Goal: Complete application form

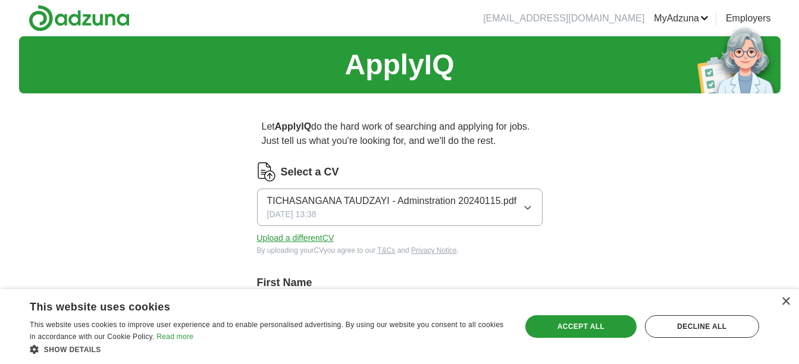
click at [307, 235] on button "Upload a different CV" at bounding box center [295, 238] width 77 height 12
click at [595, 322] on div "Accept all" at bounding box center [581, 326] width 111 height 23
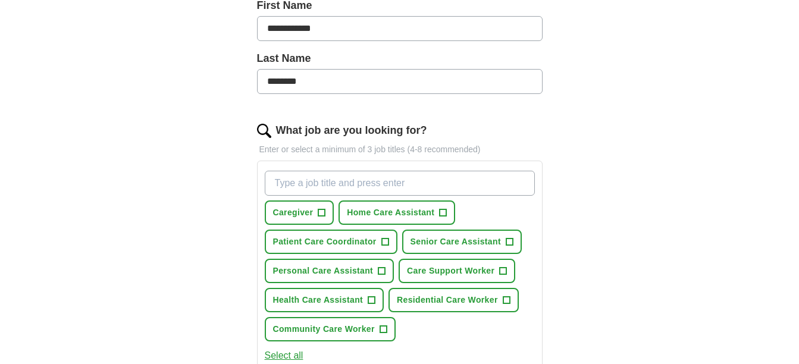
scroll to position [286, 0]
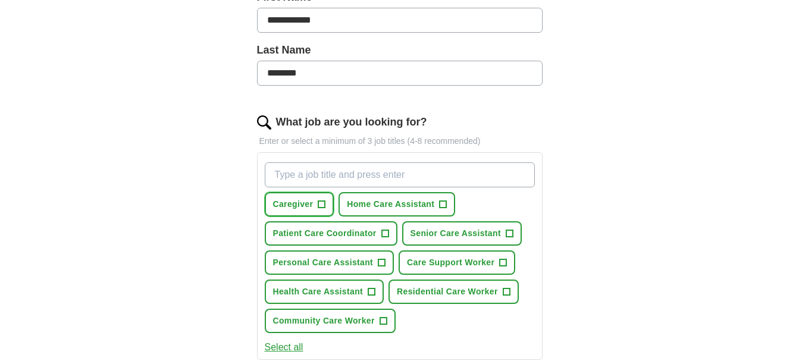
click at [323, 204] on span "+" at bounding box center [321, 205] width 7 height 10
click at [371, 287] on span "+" at bounding box center [371, 292] width 7 height 10
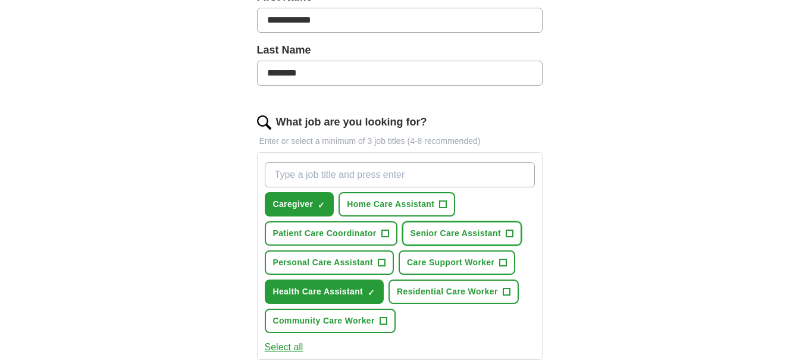
click at [511, 235] on span "+" at bounding box center [509, 234] width 7 height 10
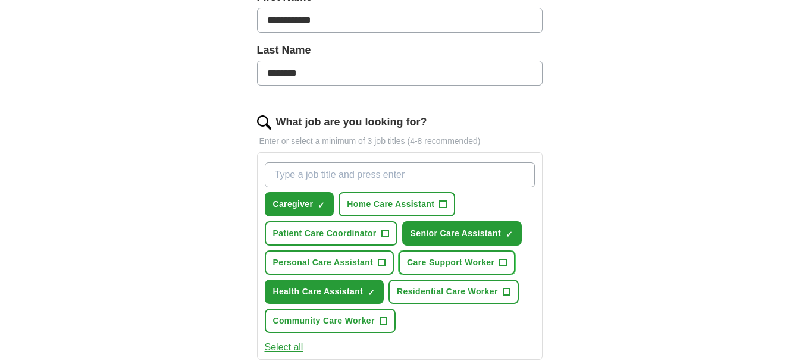
click at [504, 263] on span "+" at bounding box center [503, 263] width 7 height 10
click at [442, 200] on span "+" at bounding box center [443, 205] width 7 height 10
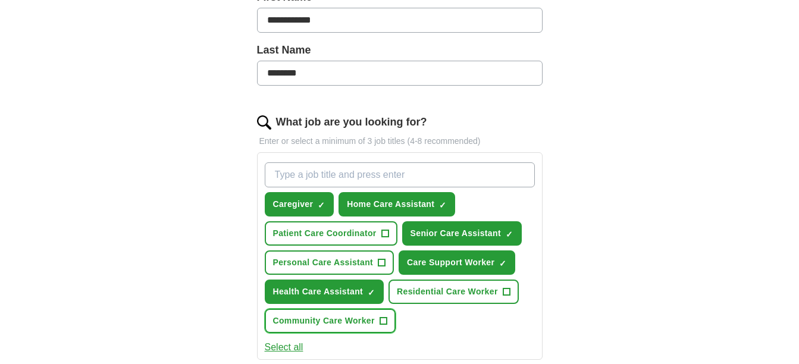
click at [386, 320] on span "+" at bounding box center [383, 322] width 7 height 10
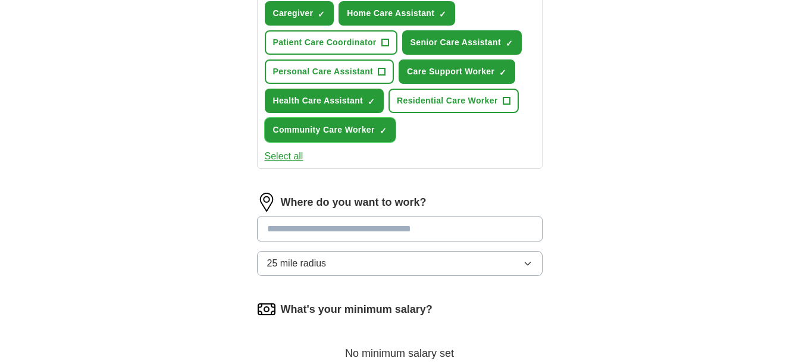
scroll to position [500, 0]
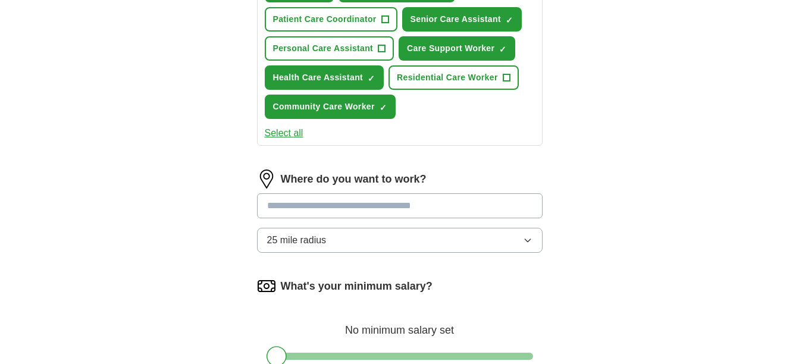
click at [477, 204] on input "text" at bounding box center [400, 205] width 286 height 25
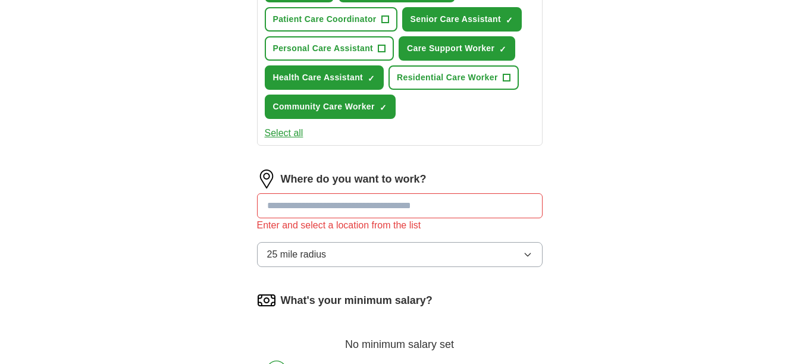
click at [524, 237] on div "Where do you want to work? Enter and select a location from the list 25 mile ra…" at bounding box center [400, 223] width 286 height 107
click at [432, 204] on input "text" at bounding box center [400, 205] width 286 height 25
type input "**********"
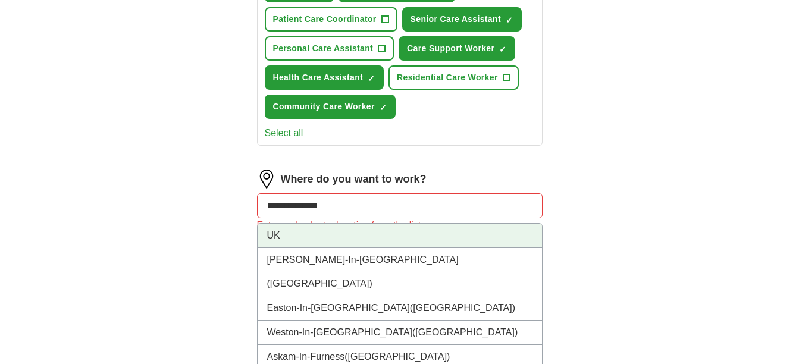
click at [382, 231] on li "UK" at bounding box center [400, 236] width 285 height 24
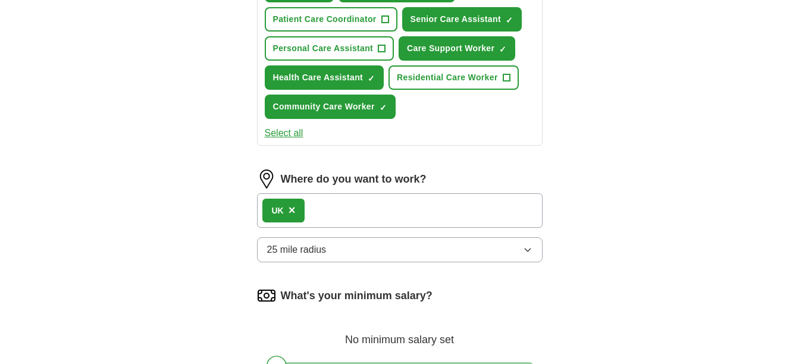
click at [586, 213] on div "**********" at bounding box center [400, 38] width 381 height 870
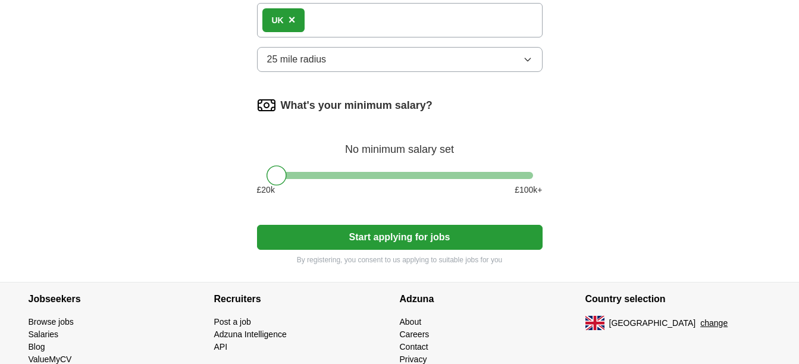
scroll to position [714, 0]
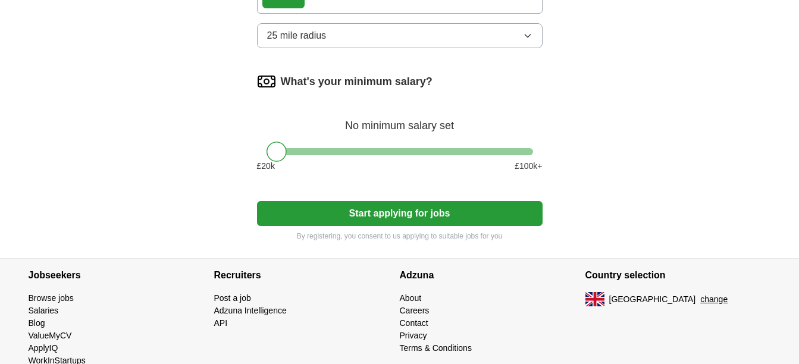
click at [437, 214] on button "Start applying for jobs" at bounding box center [400, 213] width 286 height 25
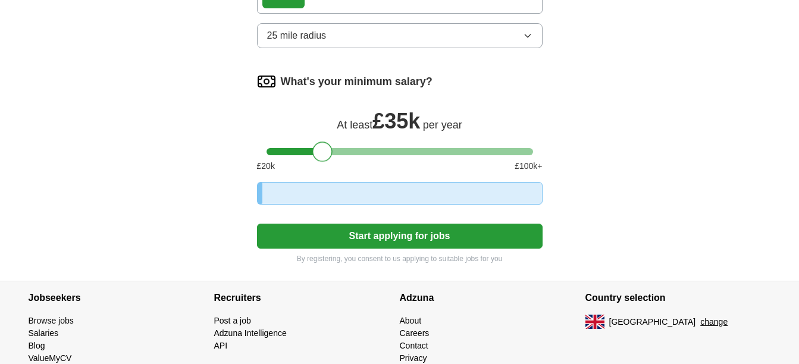
click at [324, 152] on div at bounding box center [400, 151] width 267 height 7
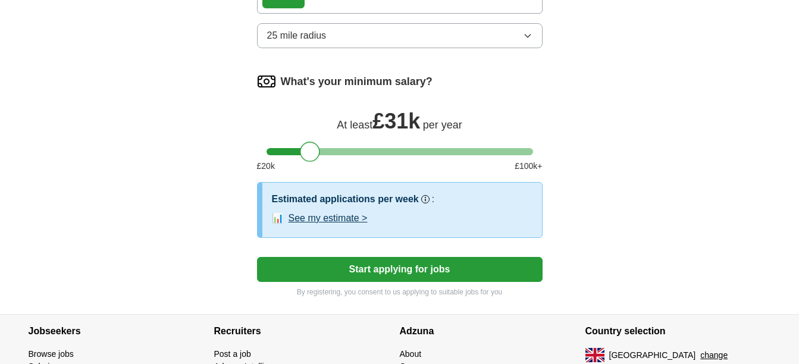
click at [310, 151] on div at bounding box center [400, 151] width 267 height 7
click at [320, 151] on div at bounding box center [400, 151] width 267 height 7
click at [331, 150] on div at bounding box center [400, 151] width 267 height 7
click at [336, 215] on button "See my estimate >" at bounding box center [328, 218] width 79 height 14
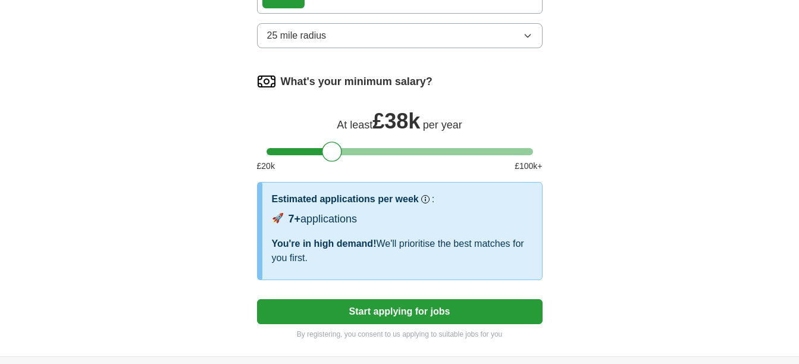
click at [373, 309] on button "Start applying for jobs" at bounding box center [400, 311] width 286 height 25
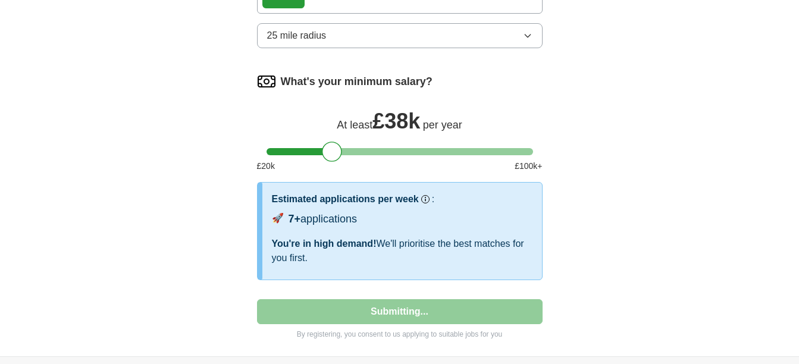
select select "**"
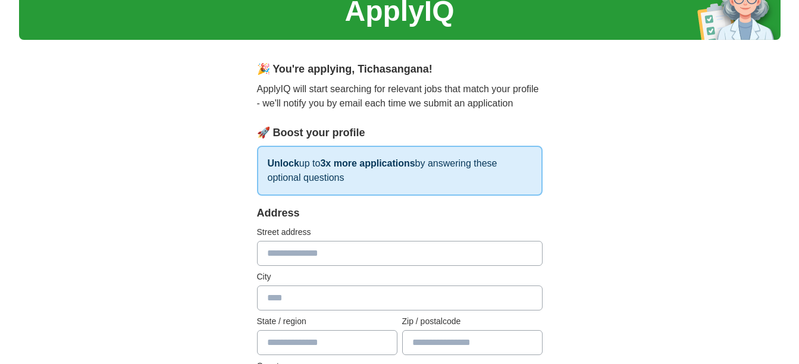
scroll to position [0, 0]
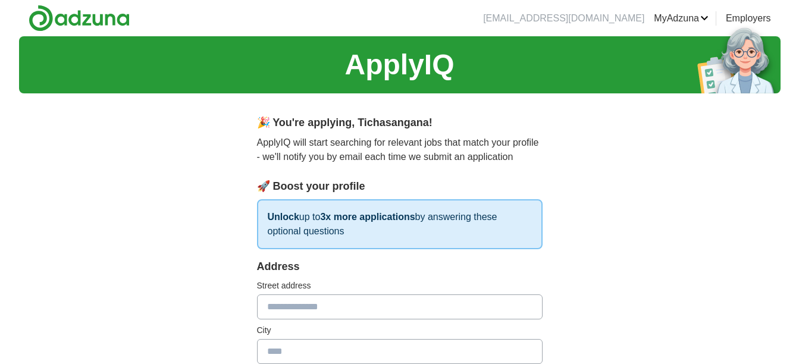
click at [373, 309] on input "text" at bounding box center [400, 307] width 286 height 25
type input "**********"
type input "****"
select select "**"
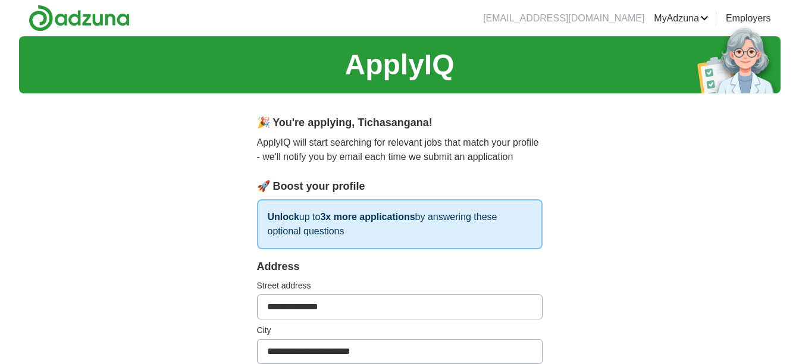
scroll to position [333, 0]
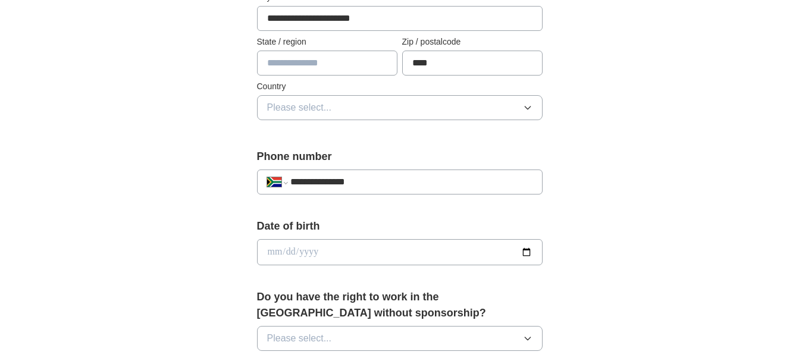
type input "**********"
click at [479, 243] on input "date" at bounding box center [400, 252] width 286 height 26
type input "**********"
click at [596, 226] on div "**********" at bounding box center [400, 237] width 762 height 1068
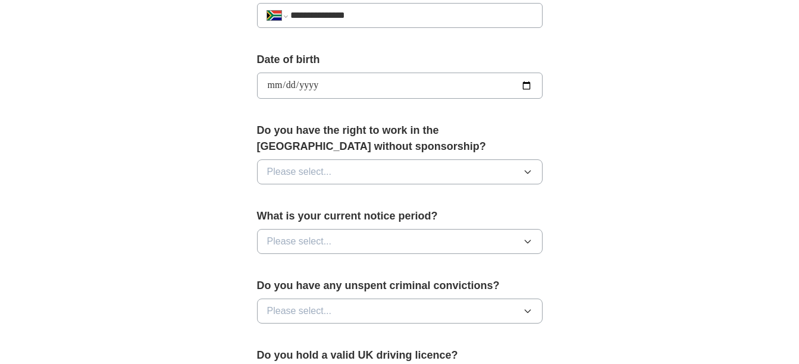
scroll to position [524, 0]
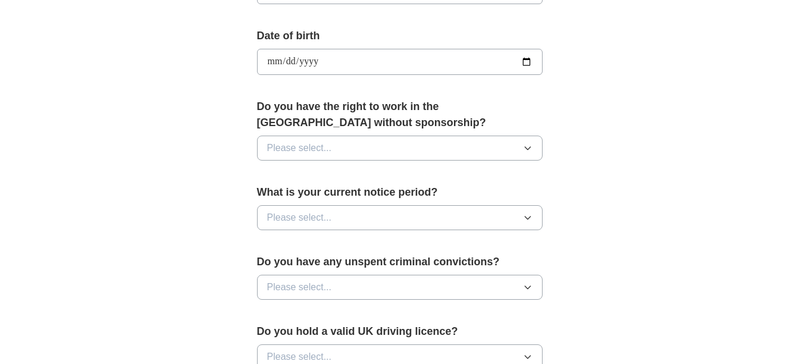
click at [530, 150] on icon "button" at bounding box center [528, 148] width 10 height 10
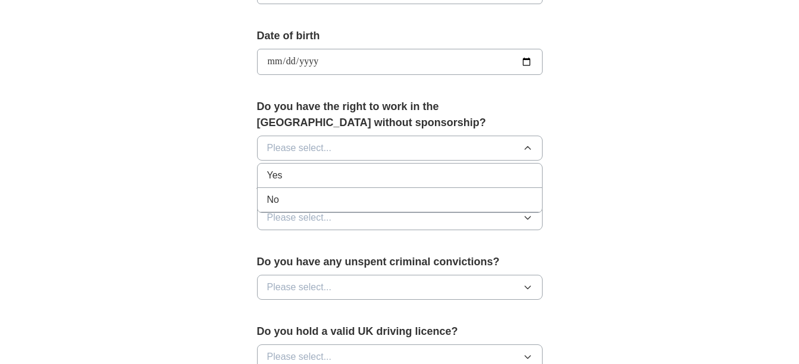
click at [425, 198] on div "No" at bounding box center [399, 200] width 265 height 14
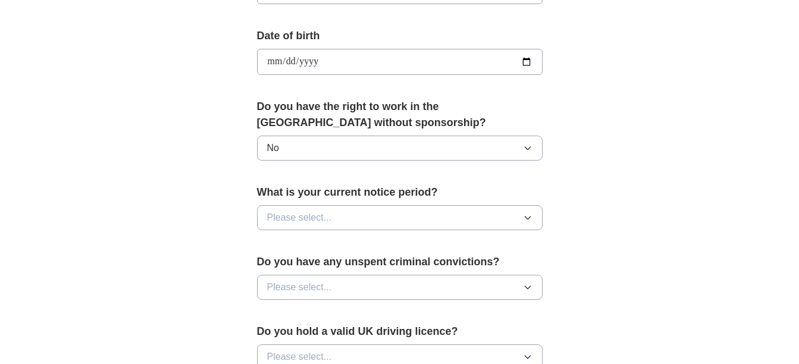
click at [488, 218] on button "Please select..." at bounding box center [400, 217] width 286 height 25
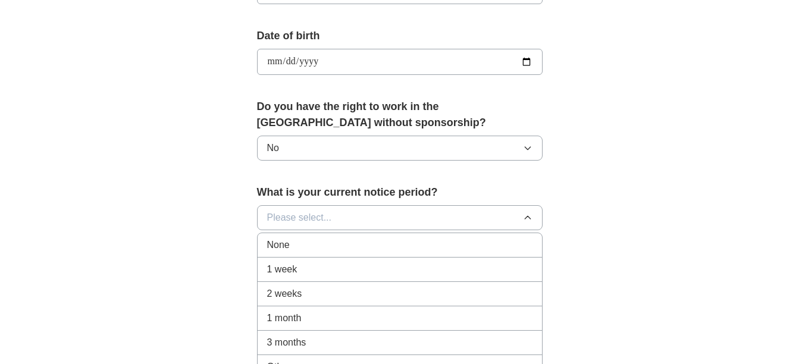
click at [311, 295] on div "2 weeks" at bounding box center [399, 294] width 265 height 14
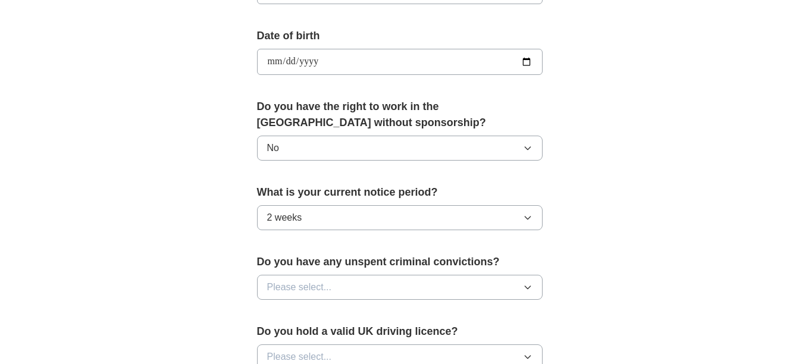
click at [529, 286] on icon "button" at bounding box center [528, 288] width 10 height 10
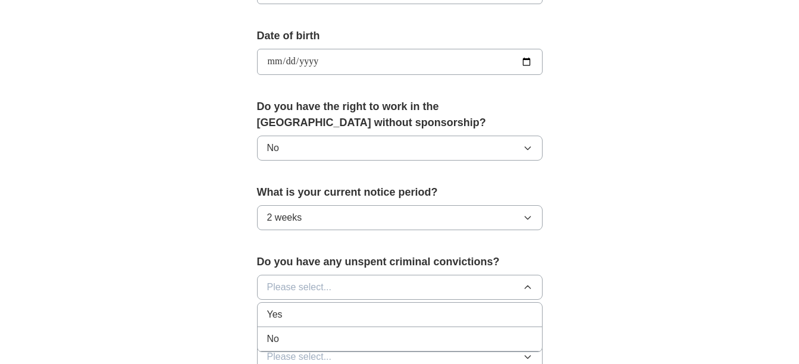
click at [420, 333] on div "No" at bounding box center [399, 339] width 265 height 14
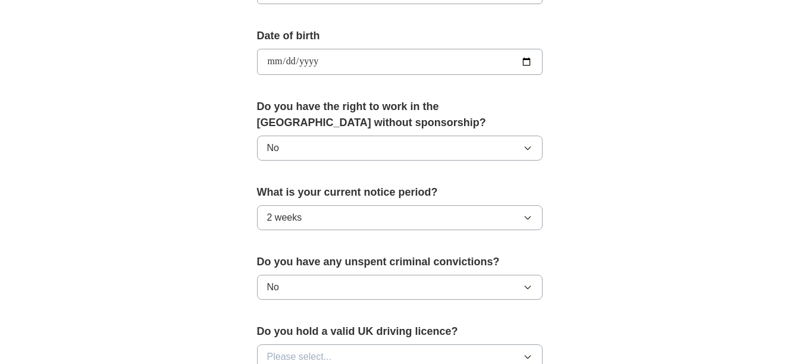
click at [528, 223] on button "2 weeks" at bounding box center [400, 217] width 286 height 25
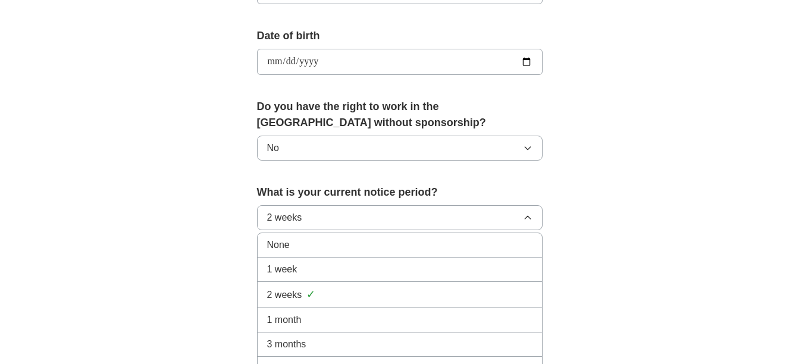
click at [345, 314] on div "1 month" at bounding box center [399, 320] width 265 height 14
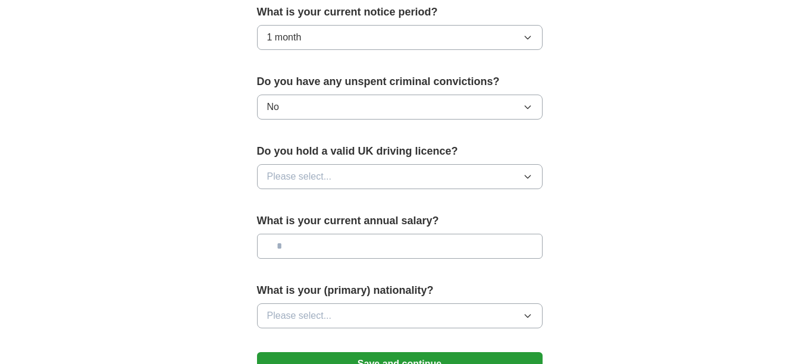
scroll to position [714, 0]
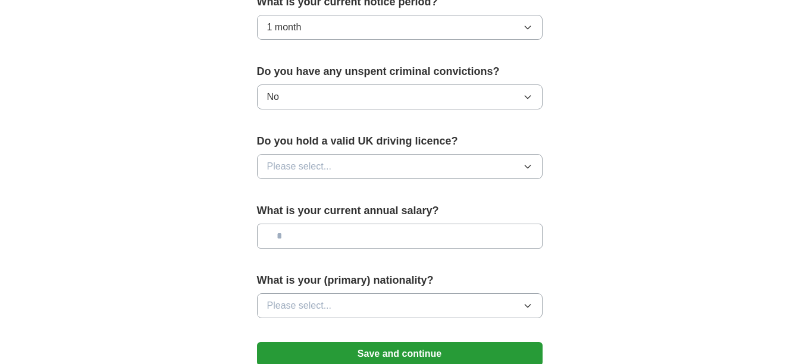
click at [527, 166] on icon "button" at bounding box center [528, 167] width 10 height 10
click at [434, 211] on div "No" at bounding box center [399, 218] width 265 height 14
click at [487, 239] on input "text" at bounding box center [400, 236] width 286 height 25
type input "**"
type input "*******"
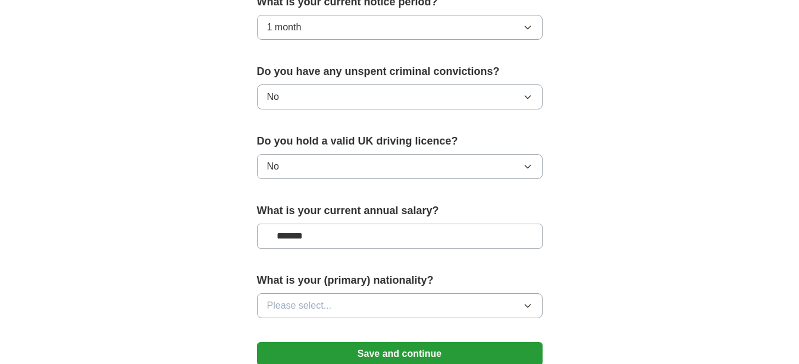
click at [530, 307] on icon "button" at bounding box center [528, 306] width 10 height 10
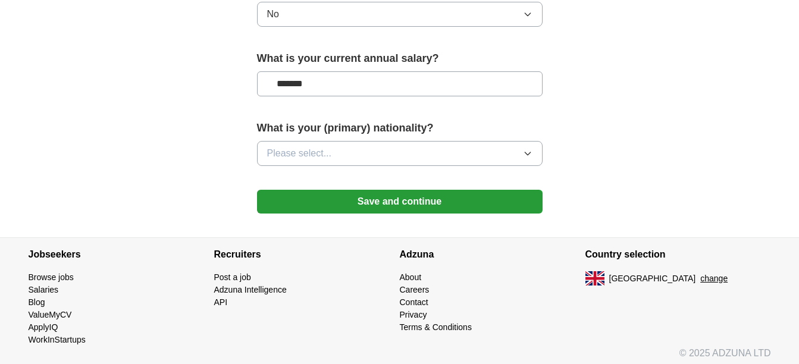
scroll to position [873, 0]
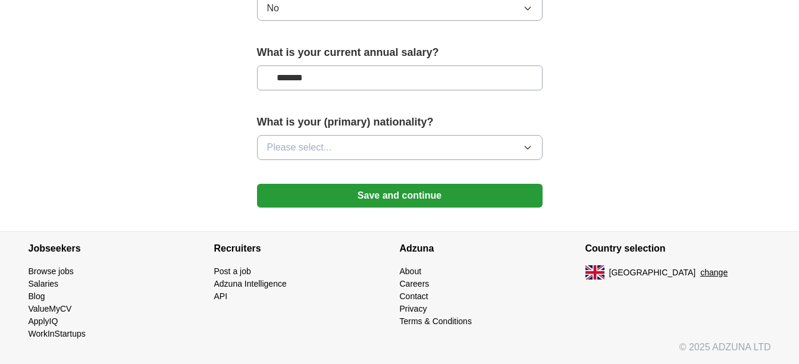
click at [526, 145] on icon "button" at bounding box center [528, 148] width 10 height 10
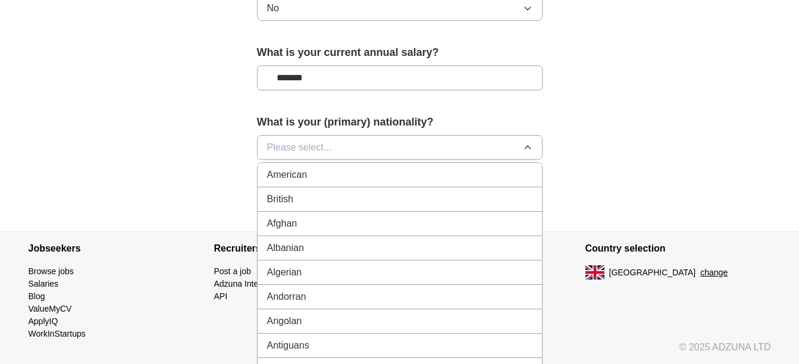
click at [426, 140] on button "Please select..." at bounding box center [400, 147] width 286 height 25
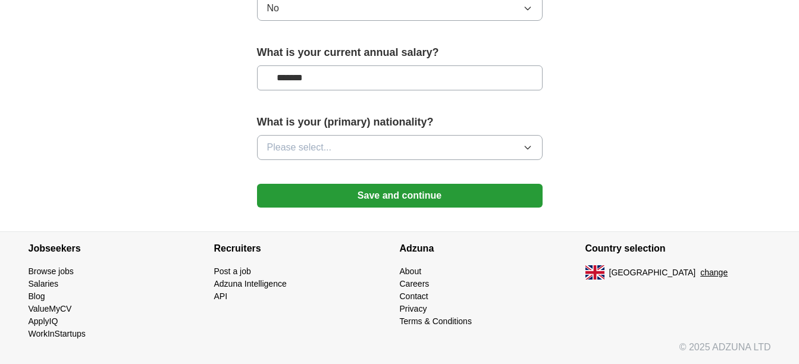
click at [527, 148] on icon "button" at bounding box center [527, 147] width 5 height 3
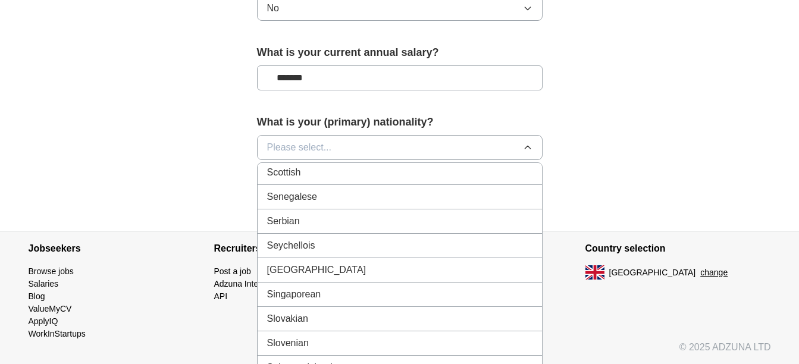
scroll to position [3935, 0]
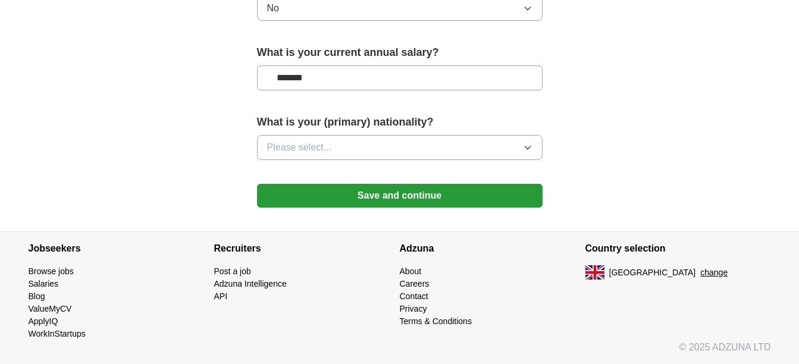
click at [374, 145] on button "Please select..." at bounding box center [400, 147] width 286 height 25
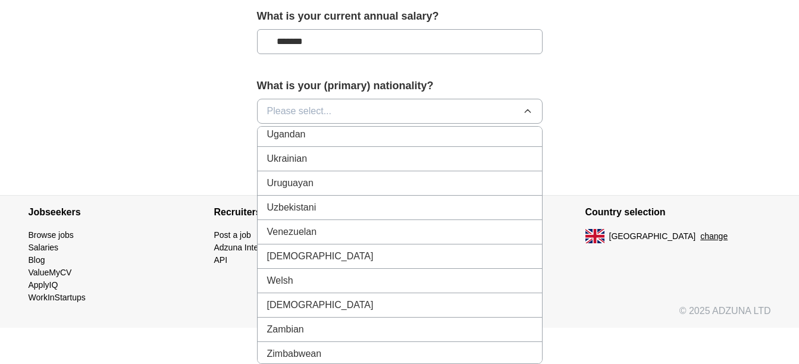
scroll to position [4473, 0]
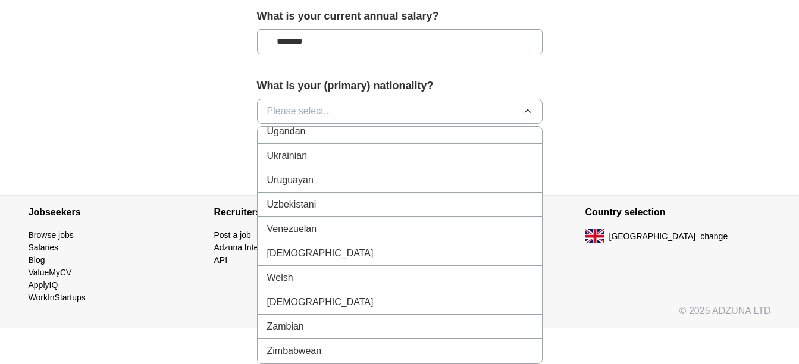
click at [464, 352] on div "Zimbabwean" at bounding box center [399, 351] width 265 height 14
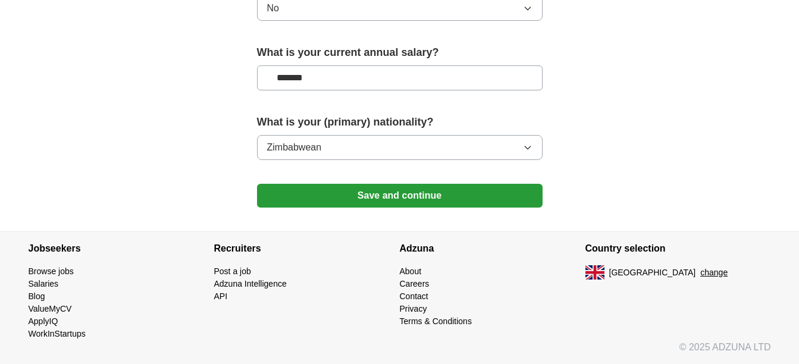
scroll to position [873, 0]
click at [442, 196] on button "Save and continue" at bounding box center [400, 196] width 286 height 24
